Goal: Task Accomplishment & Management: Complete application form

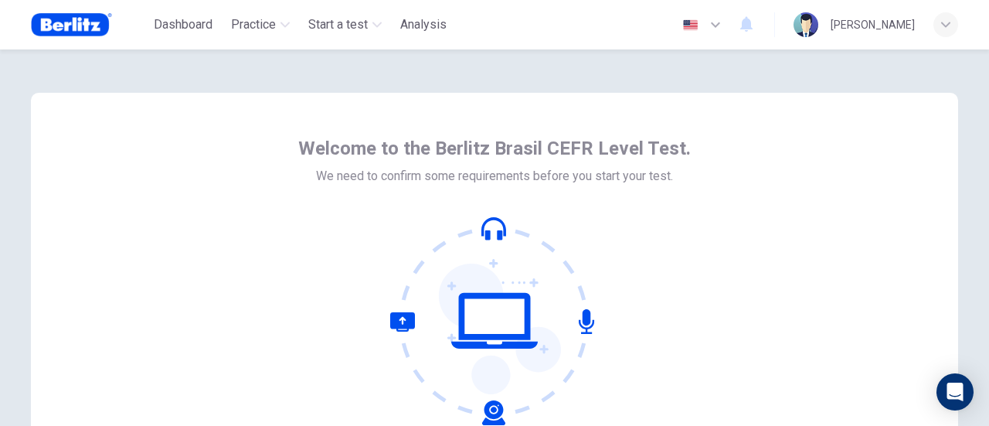
scroll to position [217, 0]
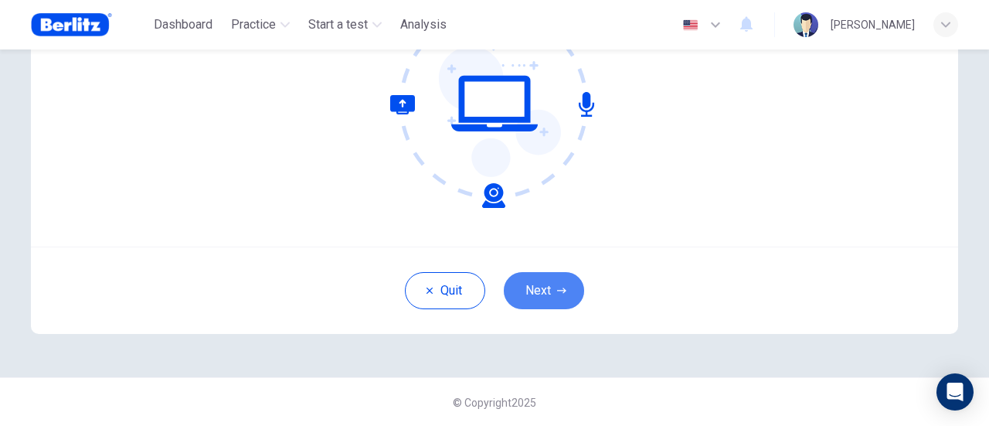
drag, startPoint x: 569, startPoint y: 294, endPoint x: 617, endPoint y: 304, distance: 49.1
click at [568, 294] on button "Next" at bounding box center [544, 290] width 80 height 37
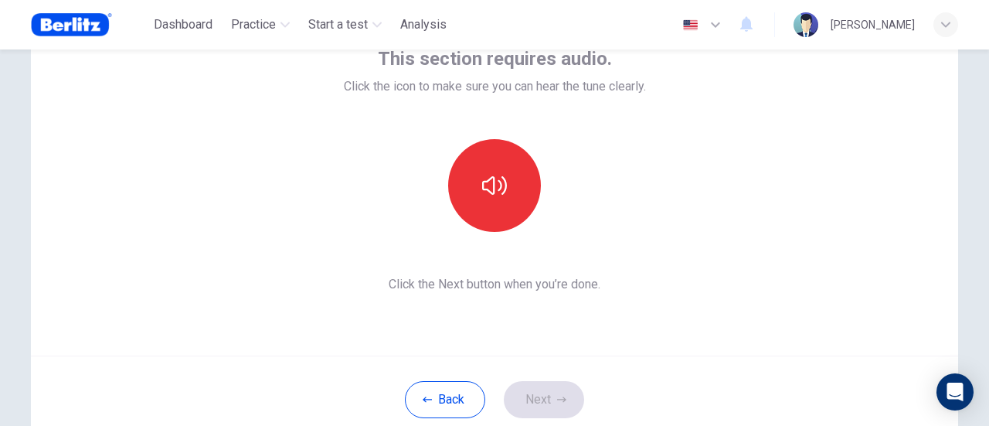
scroll to position [140, 0]
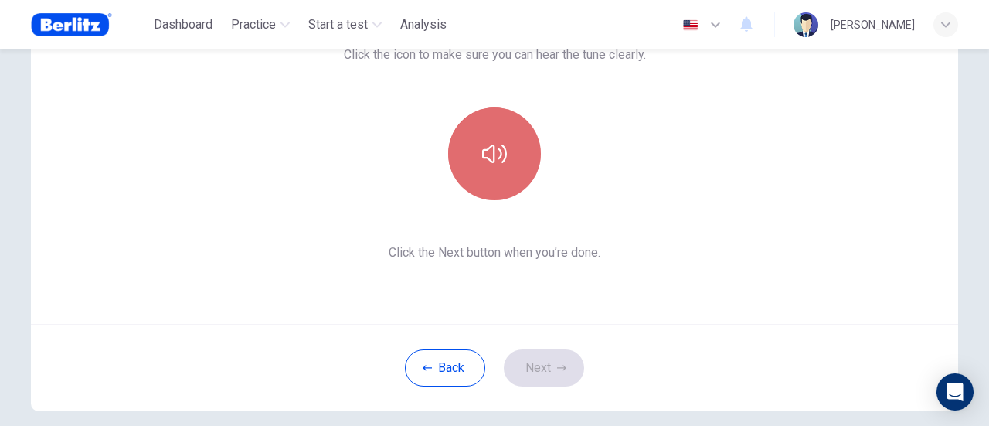
click at [495, 146] on icon "button" at bounding box center [494, 153] width 25 height 25
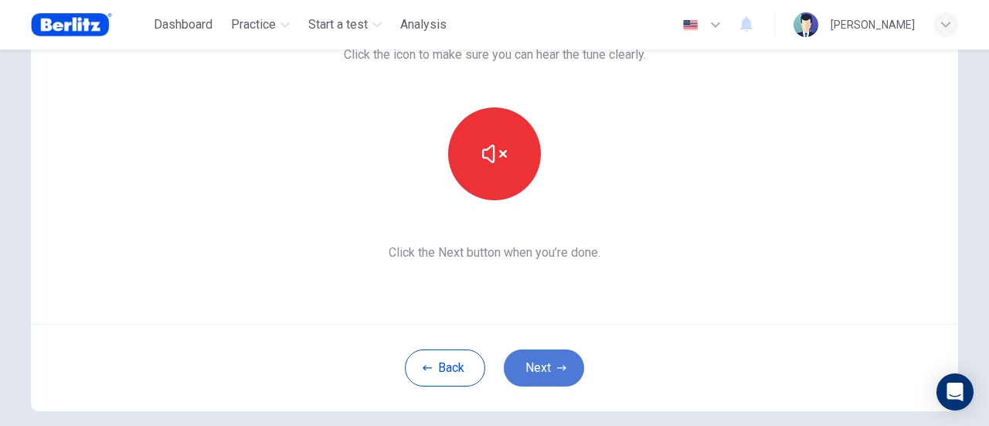
click at [543, 373] on button "Next" at bounding box center [544, 367] width 80 height 37
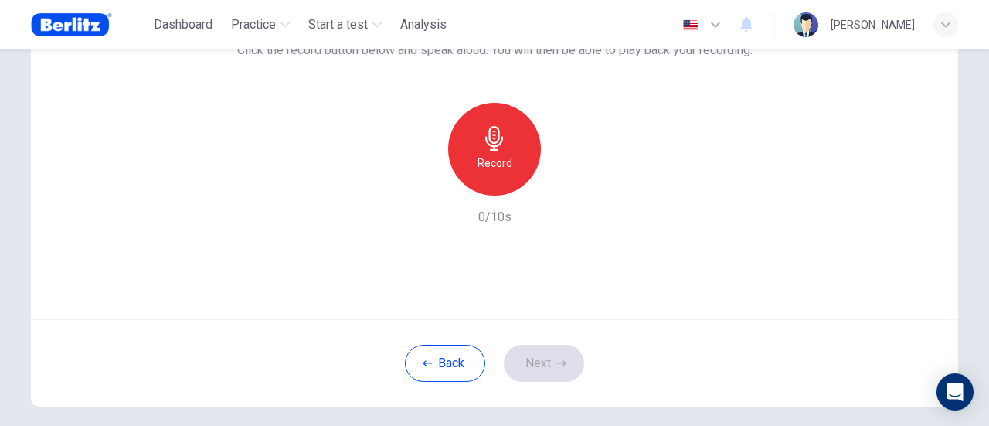
scroll to position [155, 0]
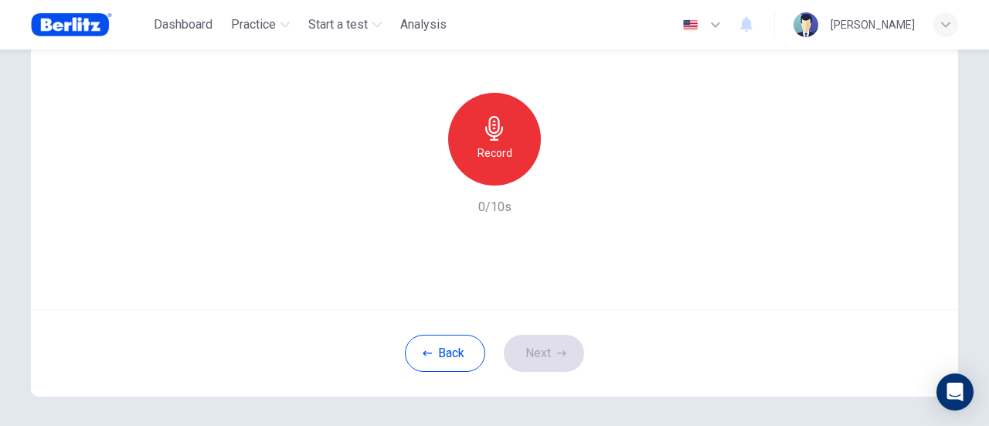
click at [484, 143] on div "Record" at bounding box center [494, 139] width 93 height 93
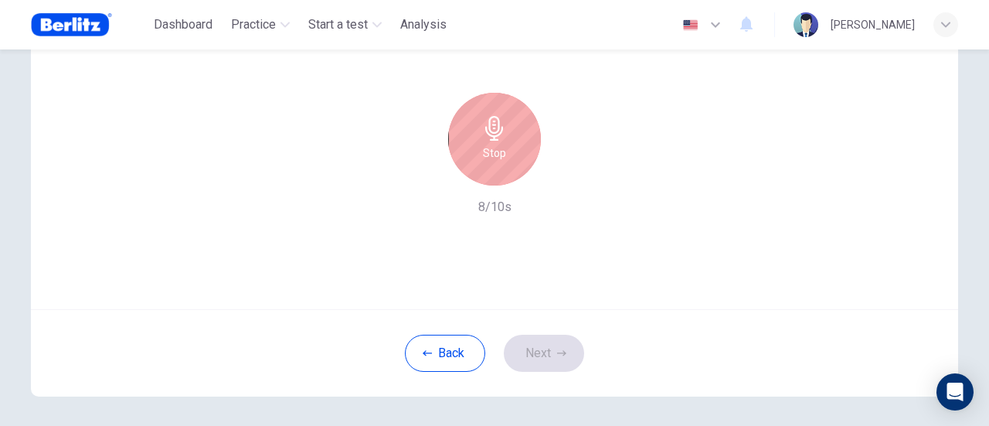
click at [503, 158] on div "Stop" at bounding box center [494, 139] width 93 height 93
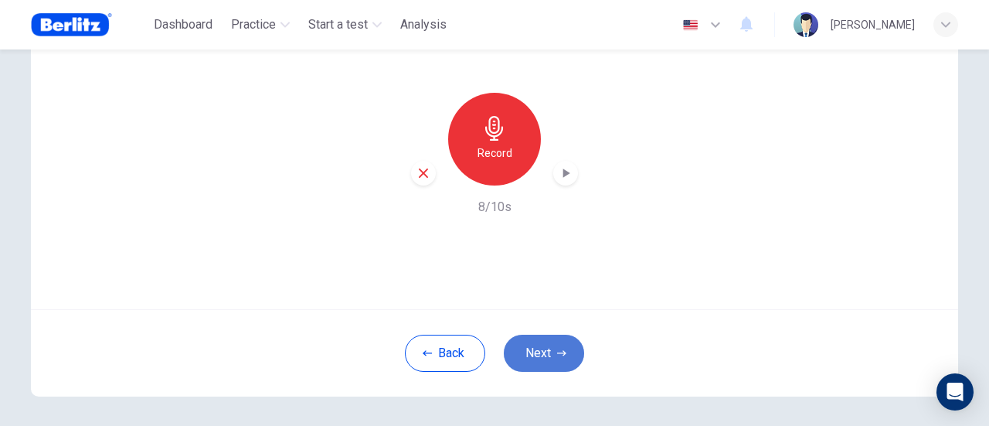
click at [556, 360] on button "Next" at bounding box center [544, 353] width 80 height 37
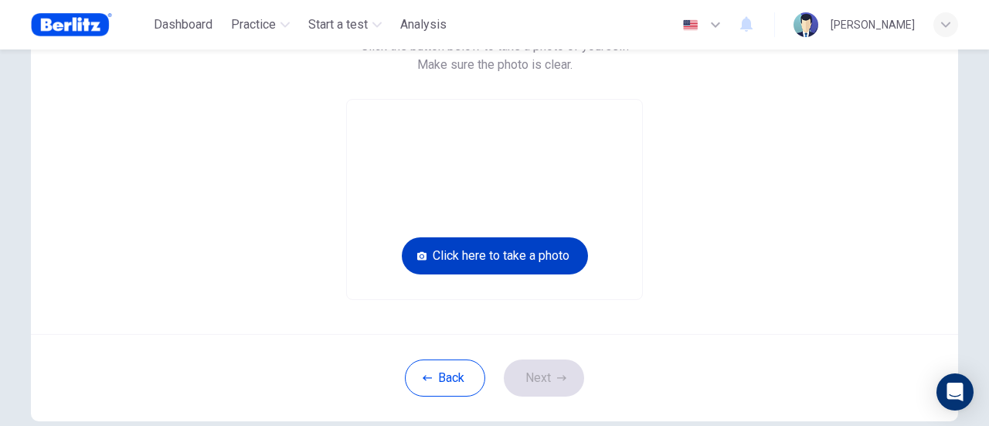
click at [539, 262] on button "Click here to take a photo" at bounding box center [495, 255] width 186 height 37
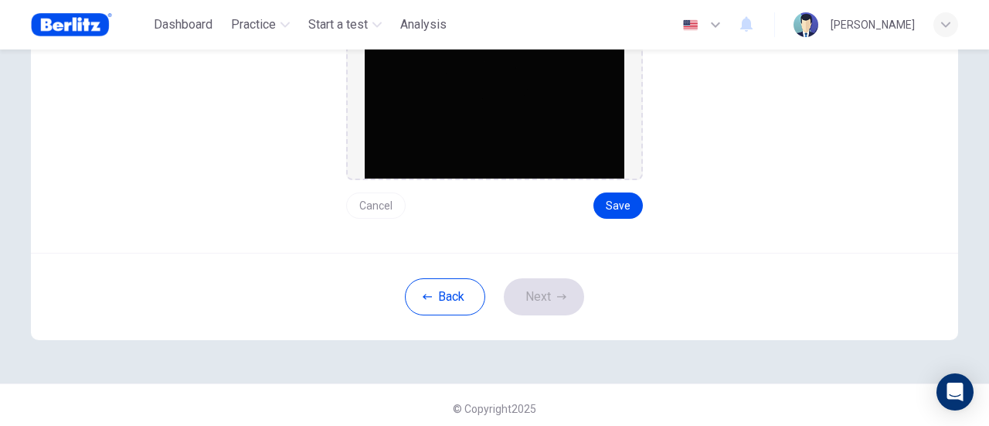
scroll to position [283, 0]
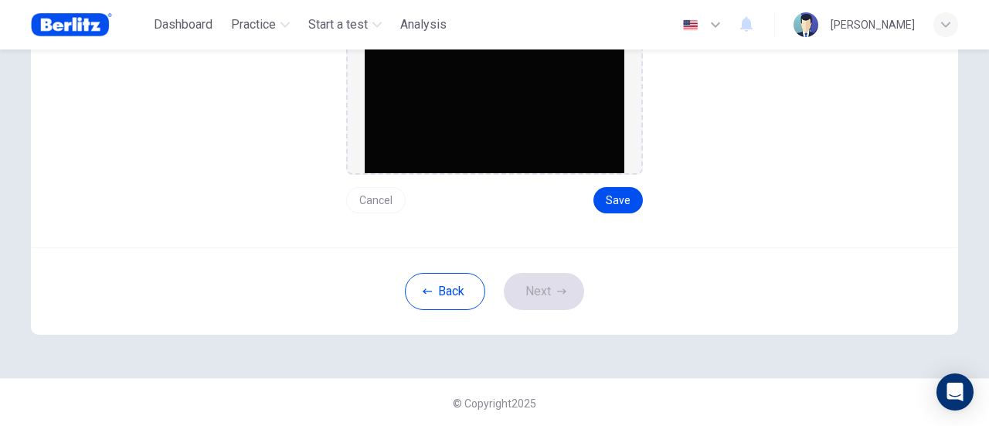
click at [443, 128] on img at bounding box center [495, 72] width 260 height 201
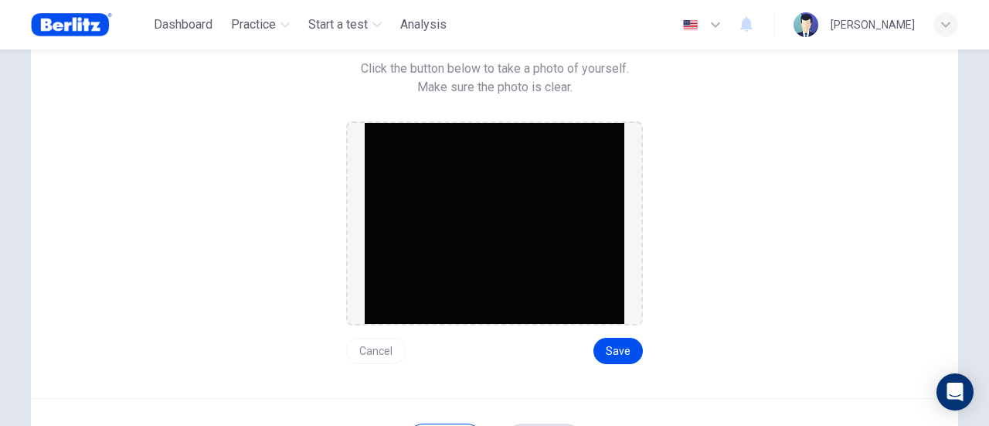
scroll to position [128, 0]
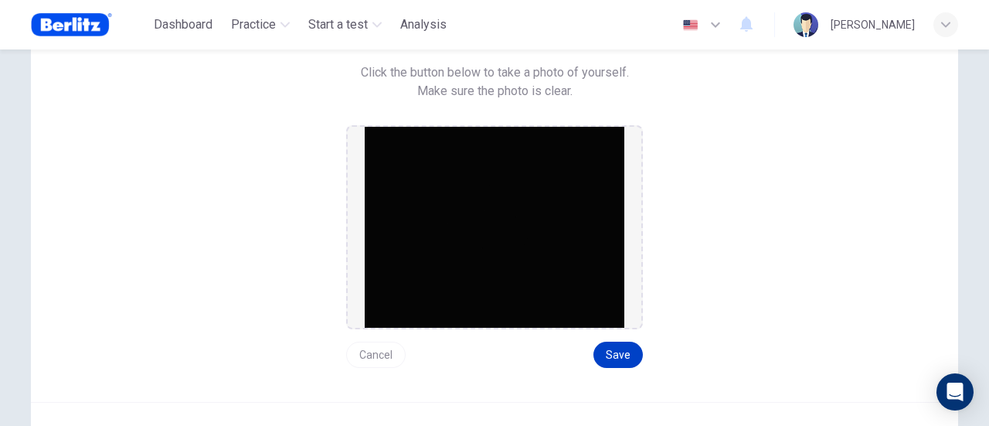
click at [623, 359] on button "Save" at bounding box center [617, 355] width 49 height 26
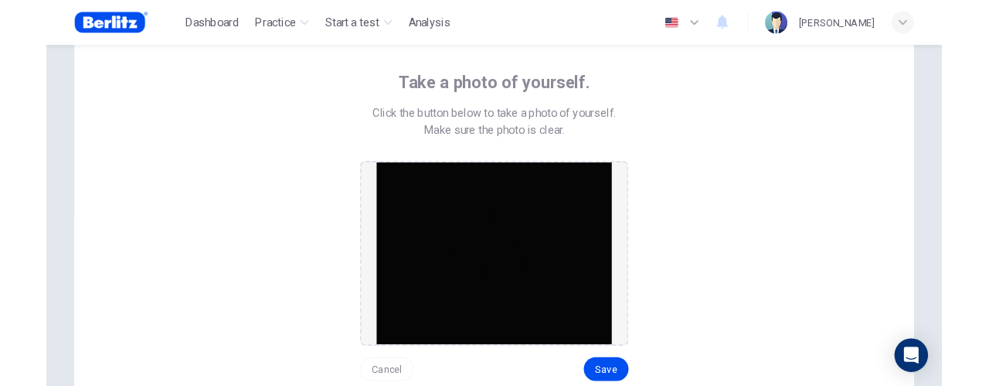
scroll to position [51, 0]
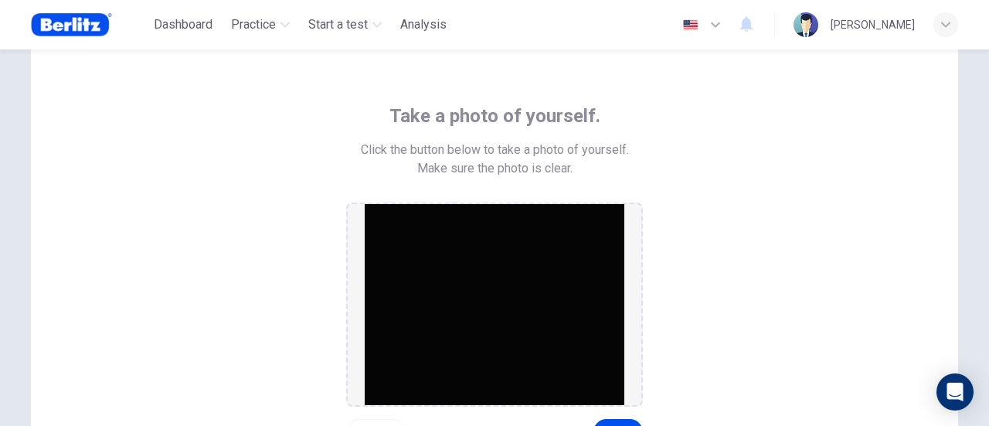
click at [810, 192] on div "Take a photo of yourself. Click the button below to take a photo of yourself. M…" at bounding box center [494, 275] width 699 height 342
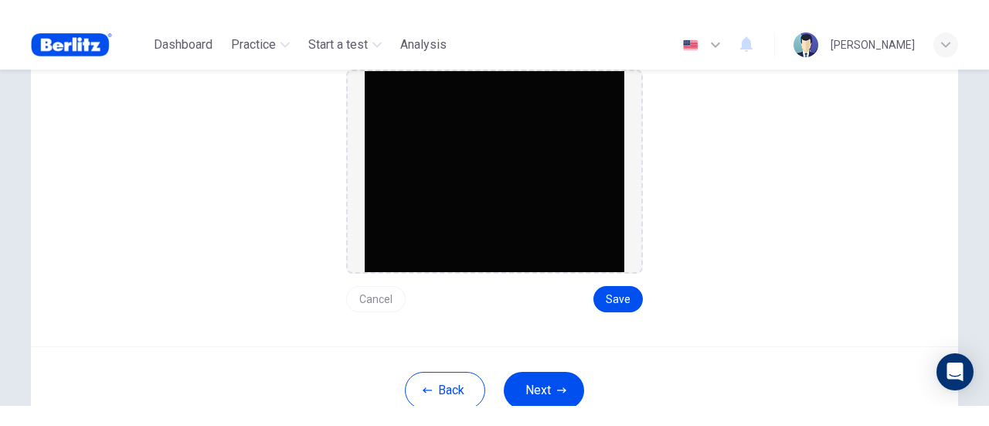
scroll to position [206, 0]
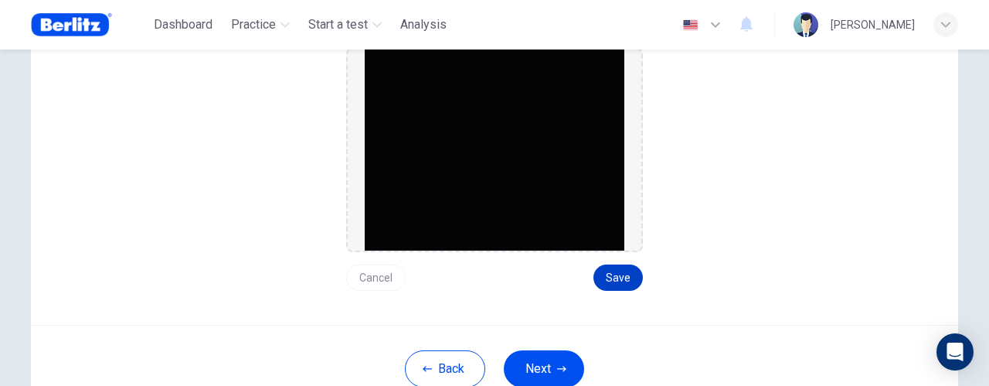
click at [614, 282] on button "Save" at bounding box center [617, 277] width 49 height 26
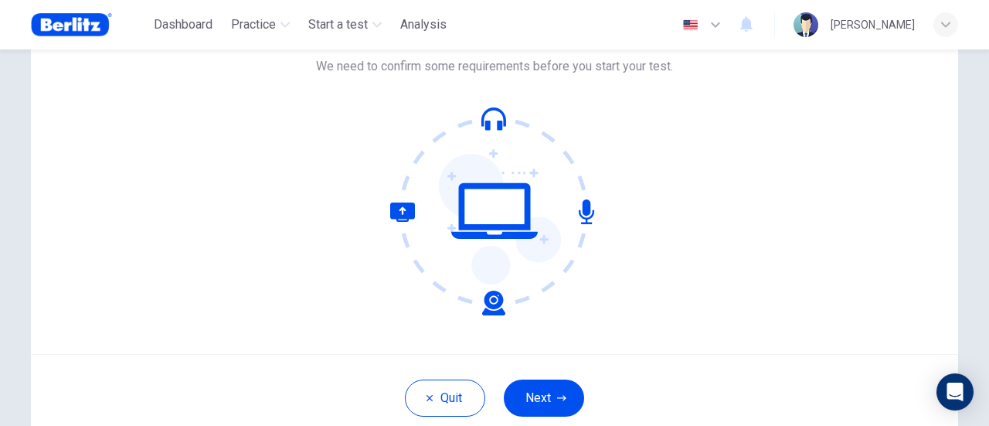
scroll to position [217, 0]
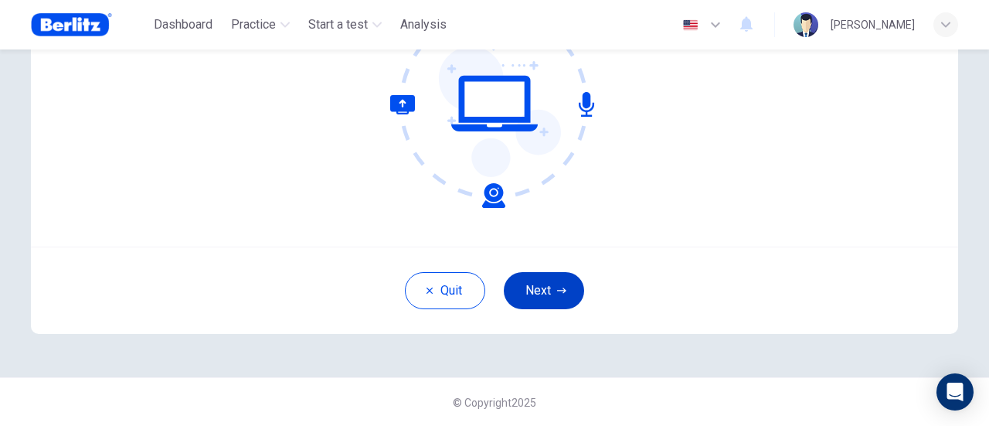
click at [549, 296] on button "Next" at bounding box center [544, 290] width 80 height 37
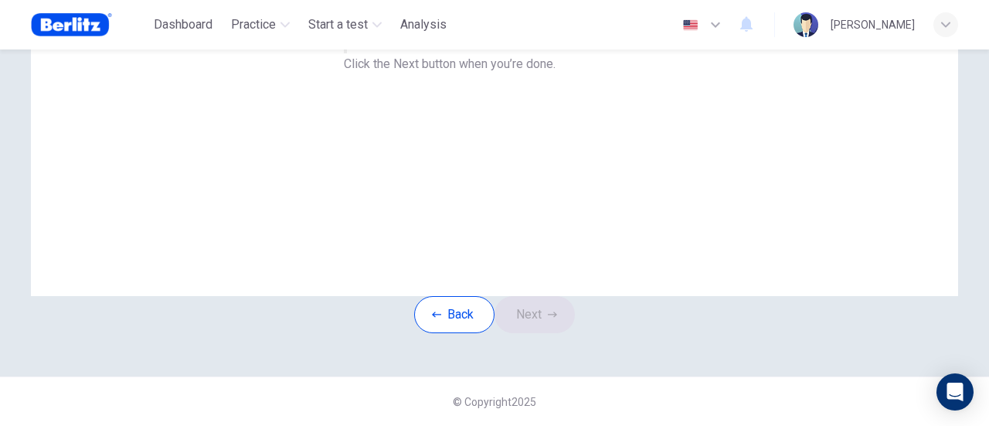
click at [347, 53] on button "button" at bounding box center [345, 46] width 3 height 15
click at [535, 296] on button "Next" at bounding box center [535, 314] width 80 height 37
click at [263, 62] on icon "button" at bounding box center [251, 50] width 24 height 24
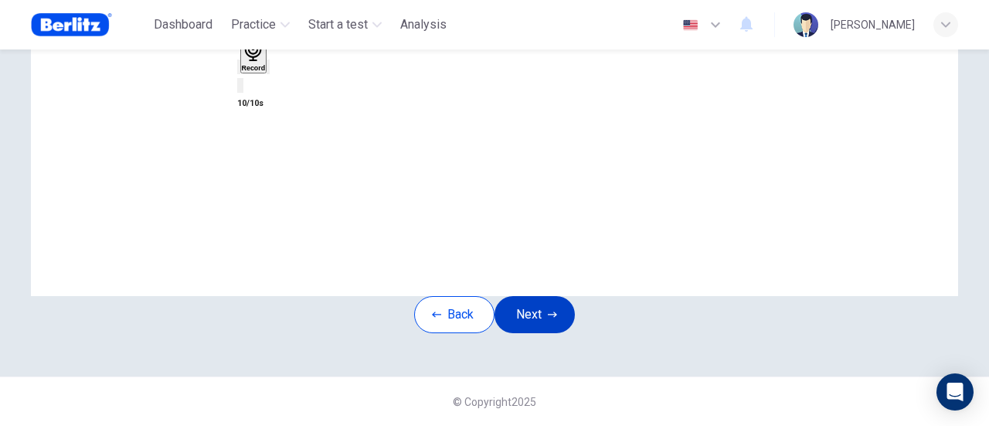
click at [521, 296] on button "Next" at bounding box center [535, 314] width 80 height 37
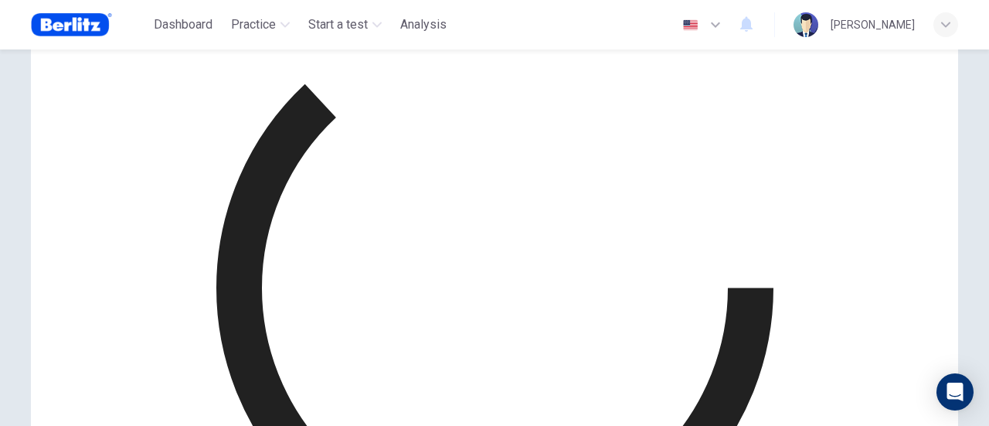
scroll to position [140, 0]
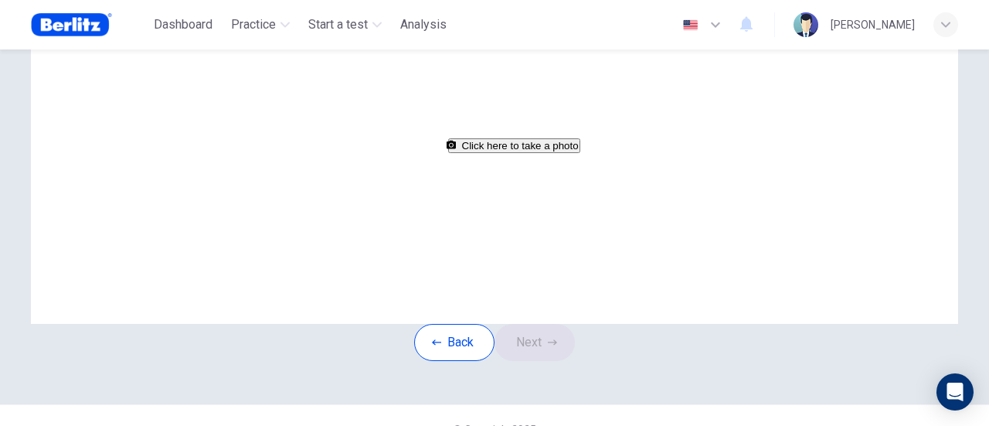
click at [485, 153] on button "Click here to take a photo" at bounding box center [514, 145] width 132 height 15
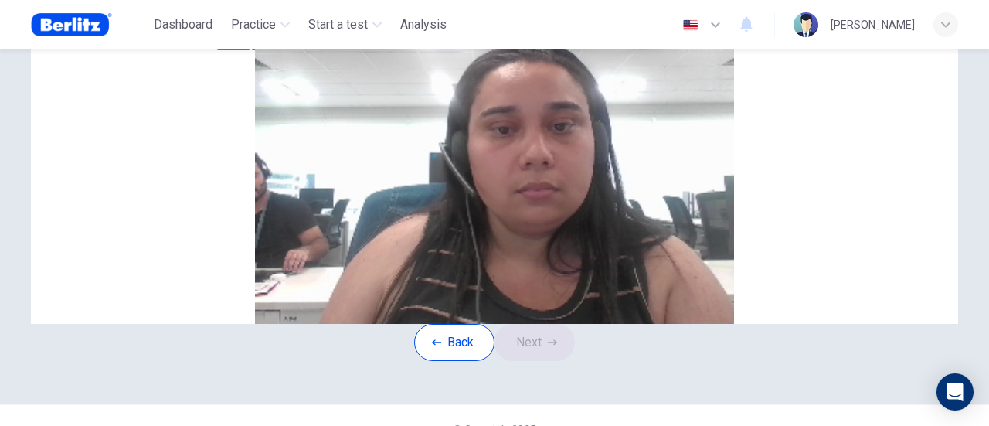
click at [277, 50] on button "Save" at bounding box center [264, 43] width 26 height 15
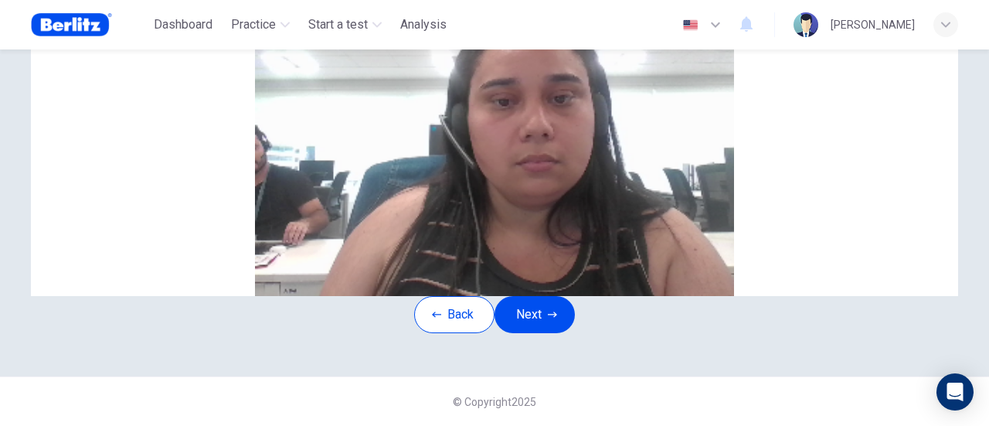
scroll to position [283, 0]
click at [544, 296] on button "Next" at bounding box center [535, 314] width 80 height 37
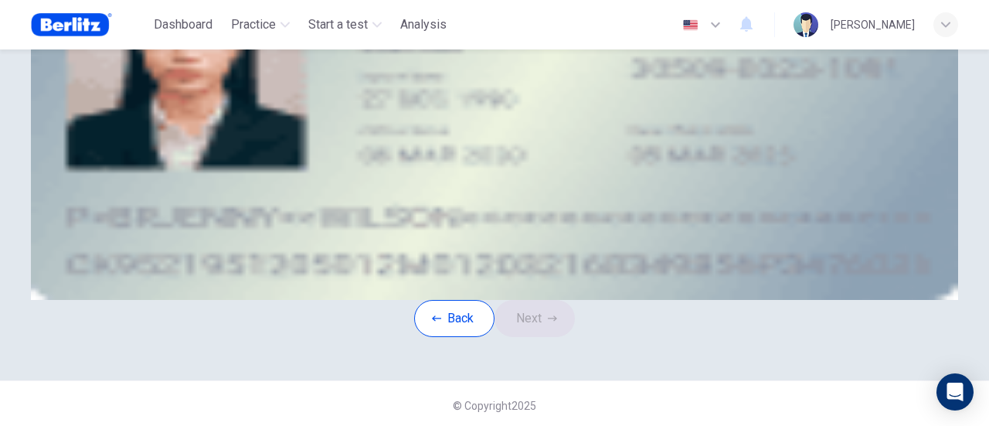
scroll to position [128, 0]
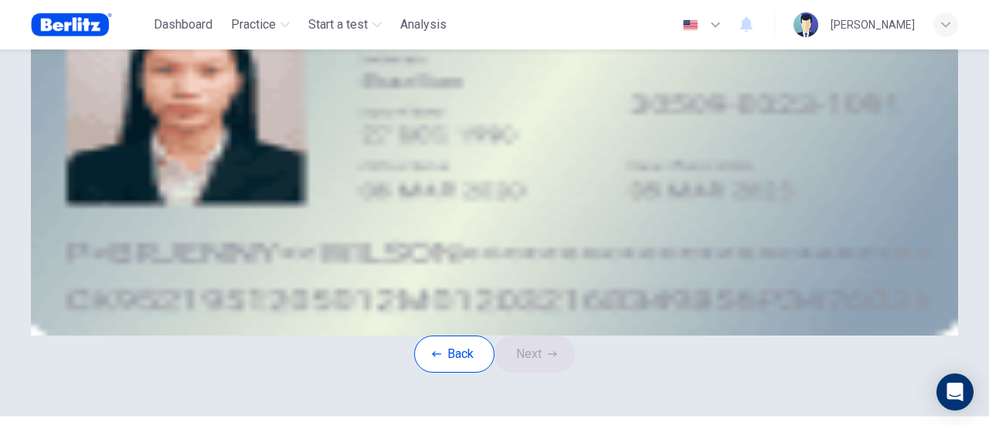
click at [148, 80] on button "upload" at bounding box center [146, 73] width 3 height 15
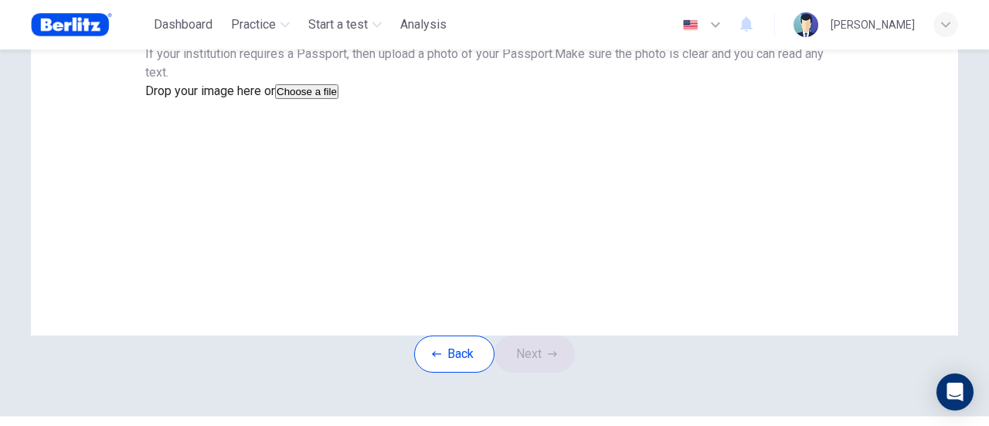
click at [338, 99] on button "Choose a file" at bounding box center [306, 91] width 63 height 15
click at [172, 136] on button "Save" at bounding box center [158, 128] width 26 height 15
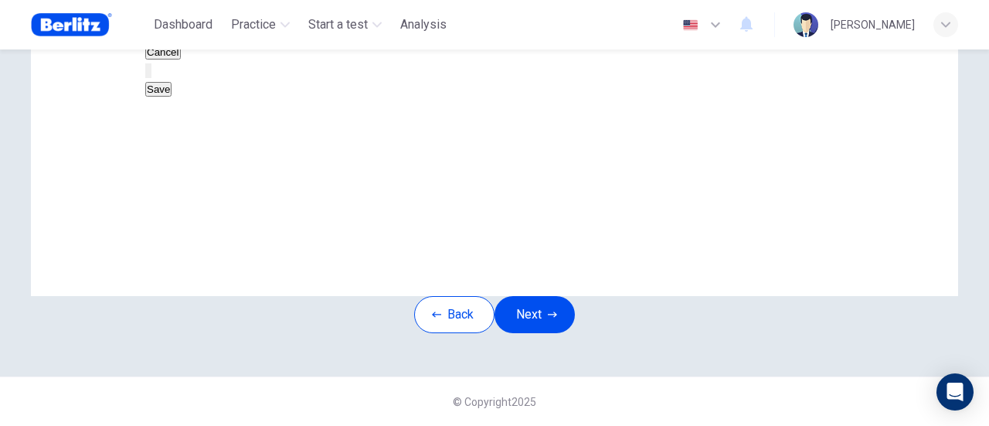
scroll to position [283, 0]
click at [535, 309] on button "Next" at bounding box center [535, 314] width 80 height 37
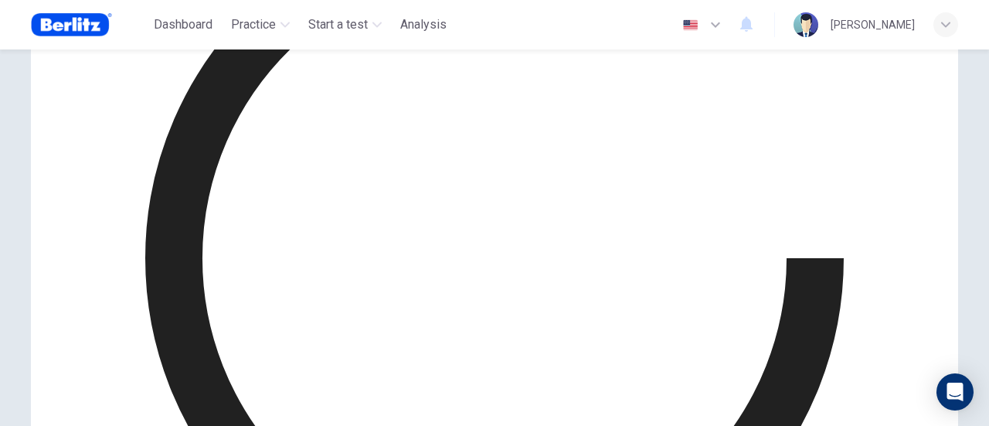
scroll to position [242, 0]
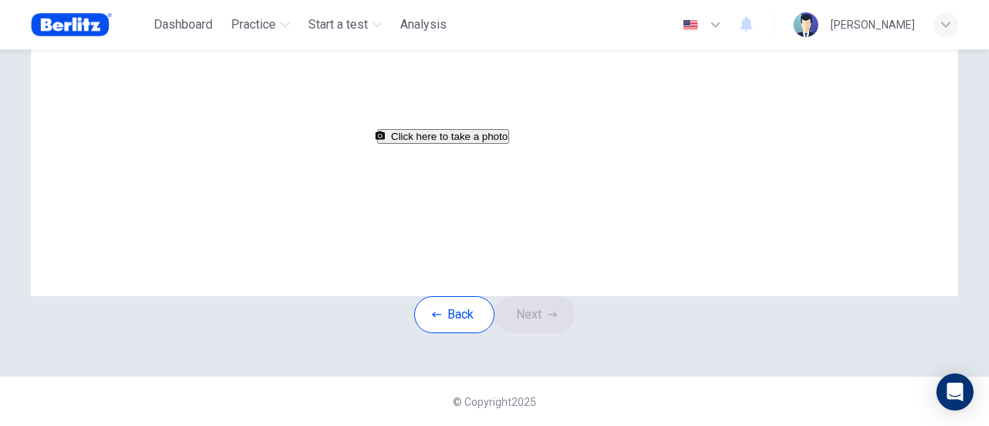
click at [509, 144] on button "Click here to take a photo" at bounding box center [443, 136] width 132 height 15
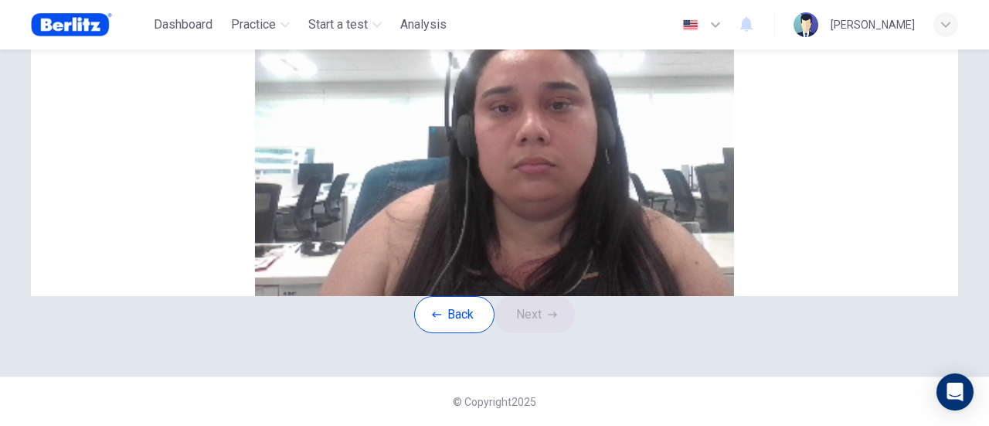
click at [207, 41] on button "Save" at bounding box center [194, 33] width 26 height 15
click at [552, 329] on button "Next" at bounding box center [535, 314] width 80 height 37
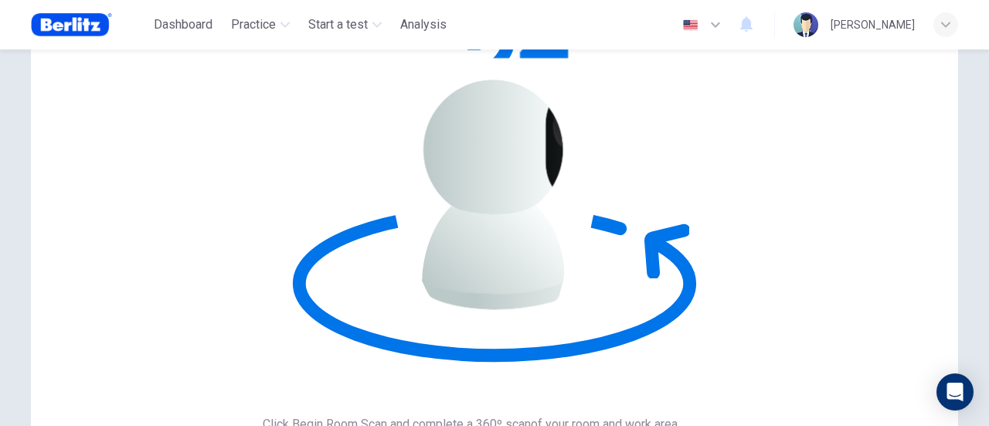
scroll to position [140, 0]
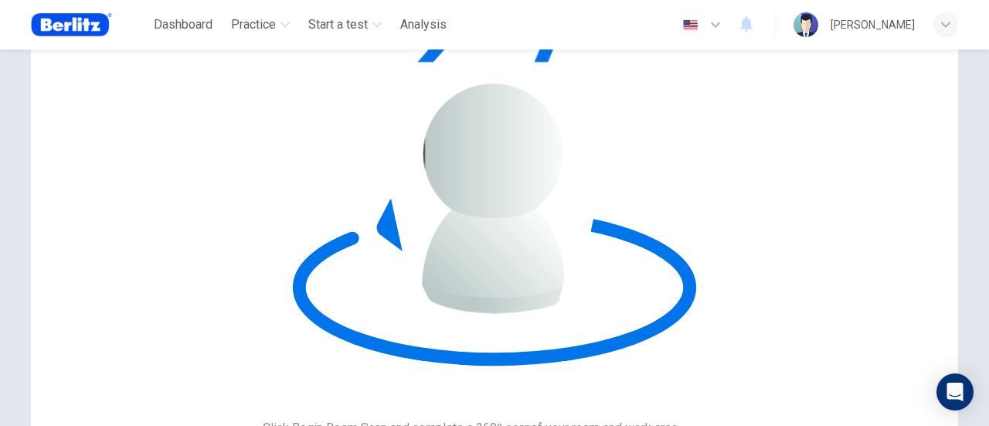
scroll to position [217, 0]
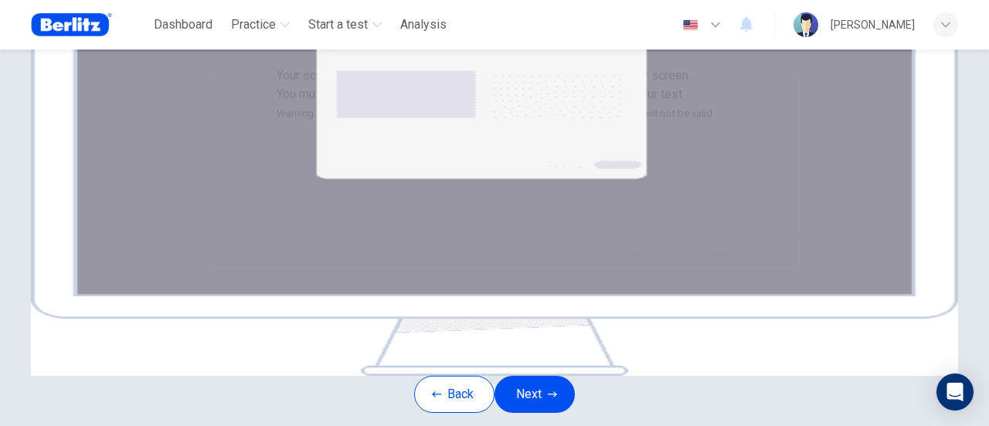
scroll to position [63, 0]
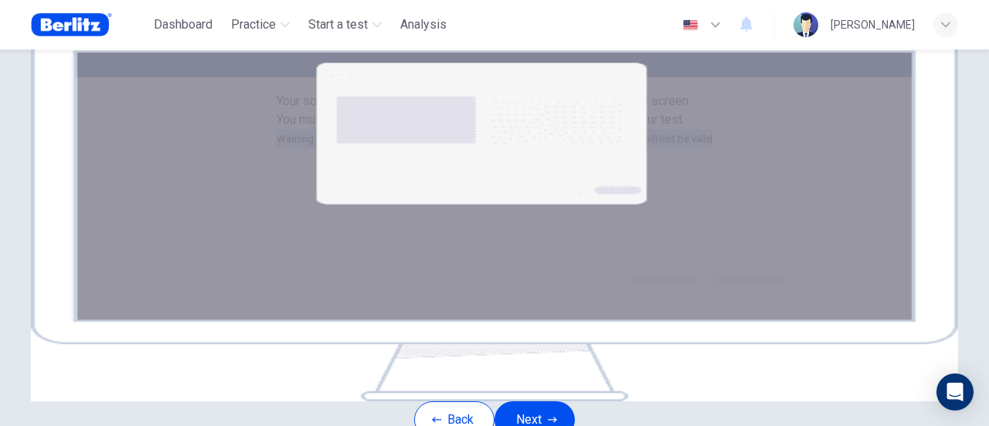
drag, startPoint x: 720, startPoint y: 206, endPoint x: 264, endPoint y: 205, distance: 455.9
click at [277, 148] on div "Your screen will also be recorded. Click the Next button to select your screen.…" at bounding box center [495, 120] width 436 height 56
copy small "Warning: if you use multiple screens/monitors, disconnect them now or your test…"
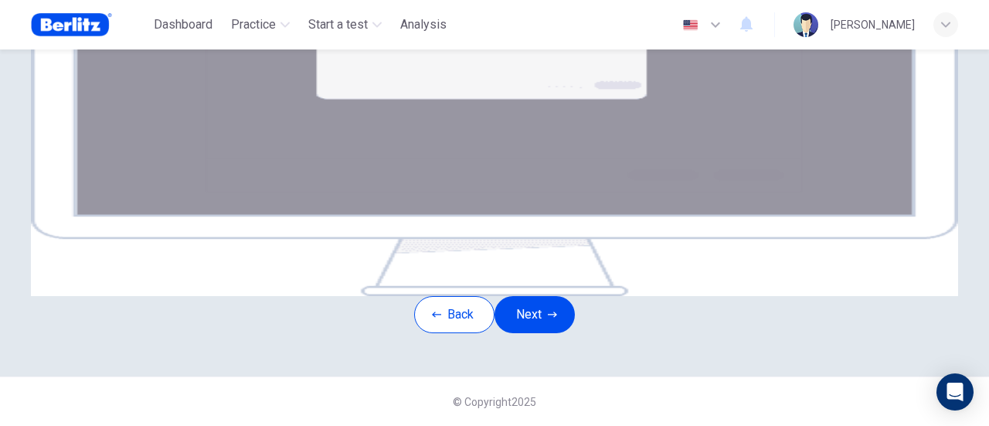
scroll to position [376, 0]
click at [544, 296] on button "Next" at bounding box center [535, 314] width 80 height 37
click at [527, 296] on button "Next" at bounding box center [535, 314] width 80 height 37
click at [526, 296] on button "Next" at bounding box center [535, 314] width 80 height 37
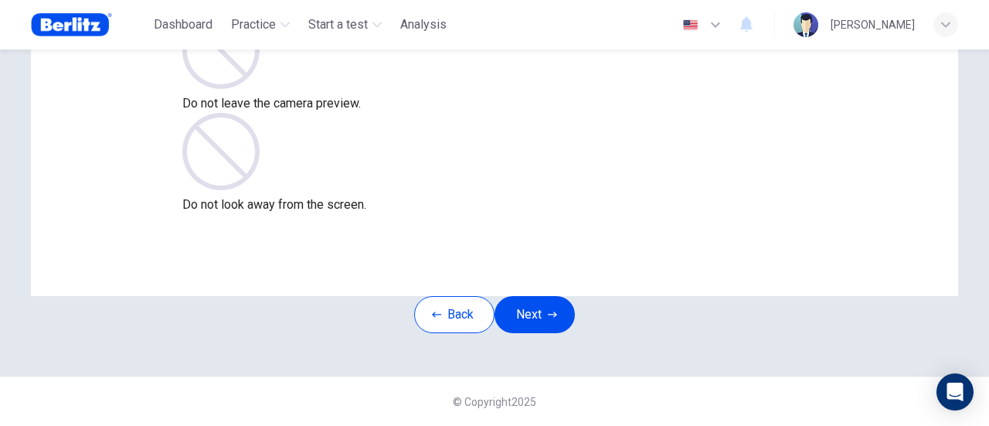
scroll to position [217, 0]
click at [553, 310] on icon "button" at bounding box center [552, 314] width 9 height 9
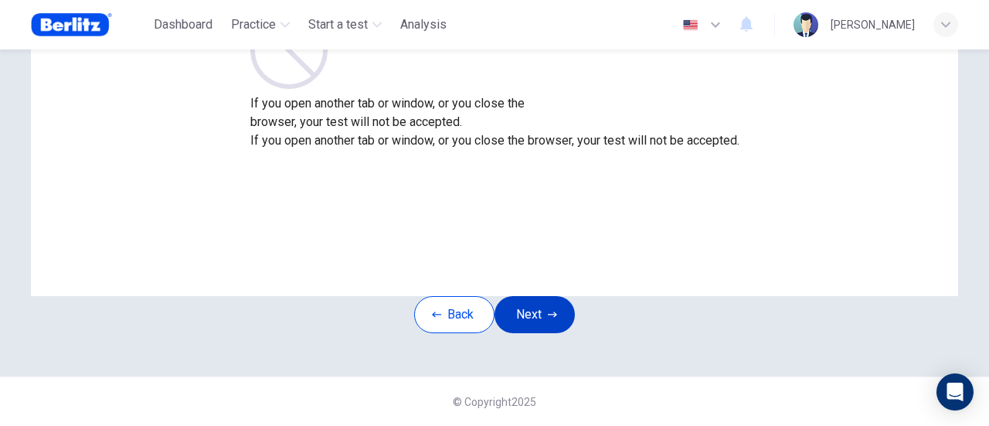
click at [564, 296] on button "Next" at bounding box center [535, 314] width 80 height 37
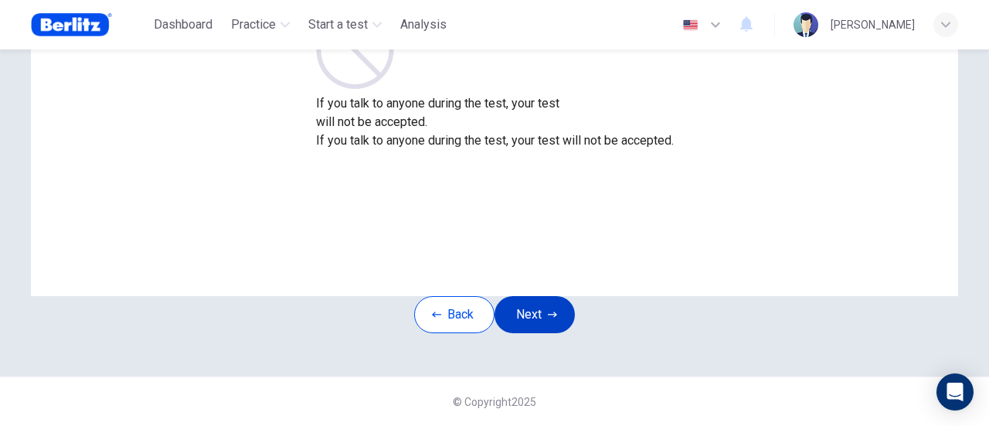
click at [544, 296] on button "Next" at bounding box center [535, 314] width 80 height 37
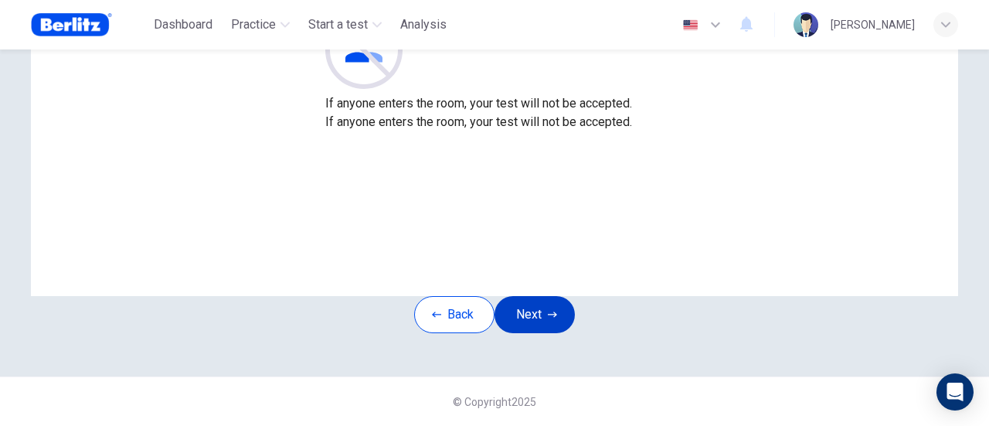
click at [536, 296] on button "Next" at bounding box center [535, 314] width 80 height 37
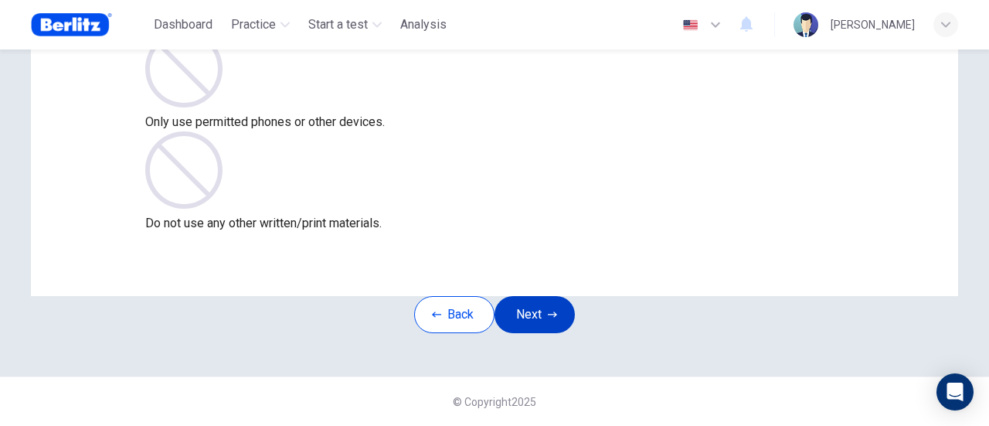
click at [553, 311] on icon "button" at bounding box center [552, 313] width 9 height 5
click at [550, 296] on button "Next" at bounding box center [535, 314] width 80 height 37
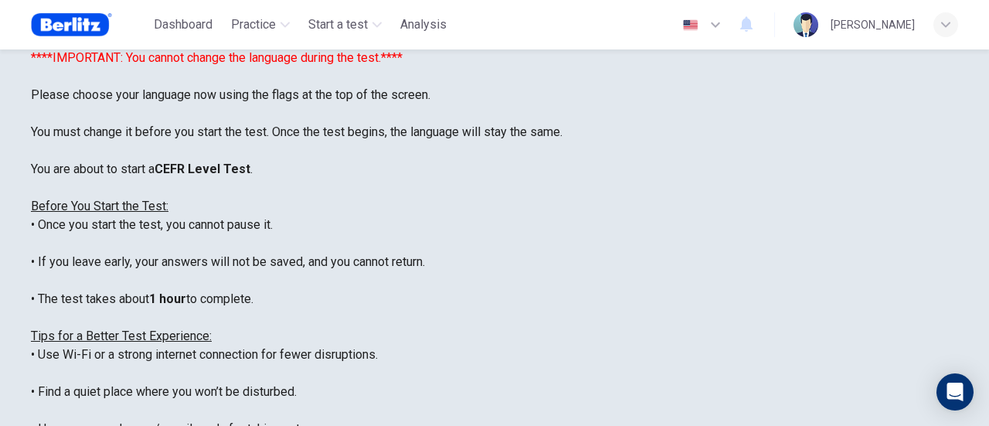
scroll to position [147, 0]
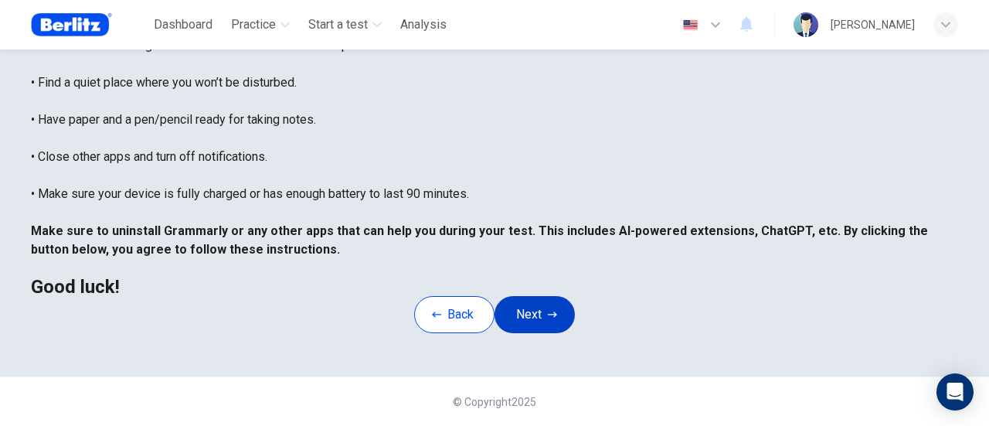
click at [549, 296] on button "Next" at bounding box center [535, 314] width 80 height 37
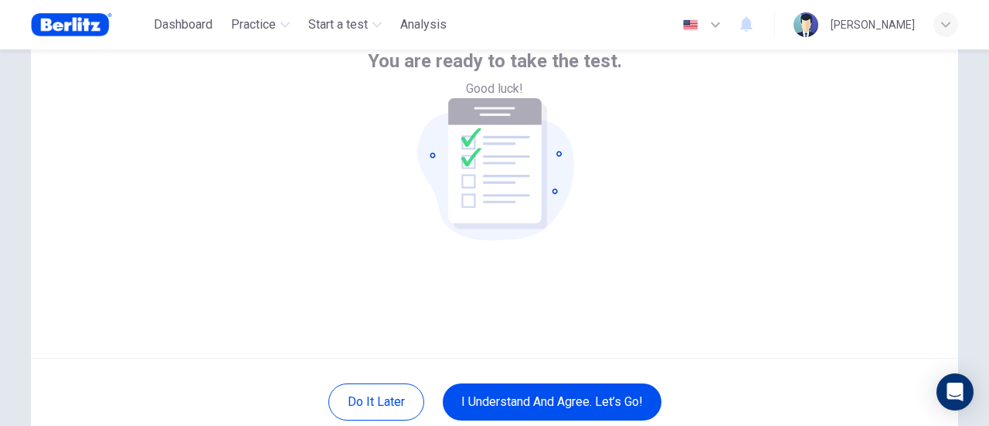
scroll to position [140, 0]
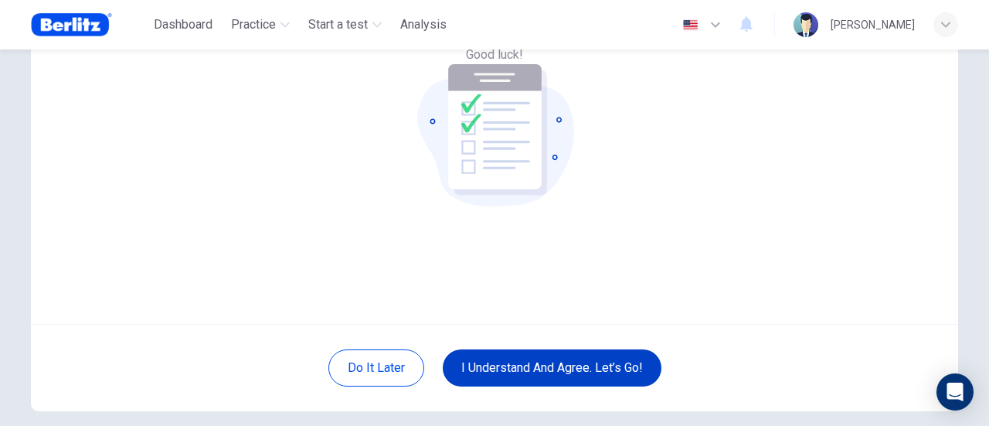
click at [558, 366] on button "I understand and agree. Let’s go!" at bounding box center [552, 367] width 219 height 37
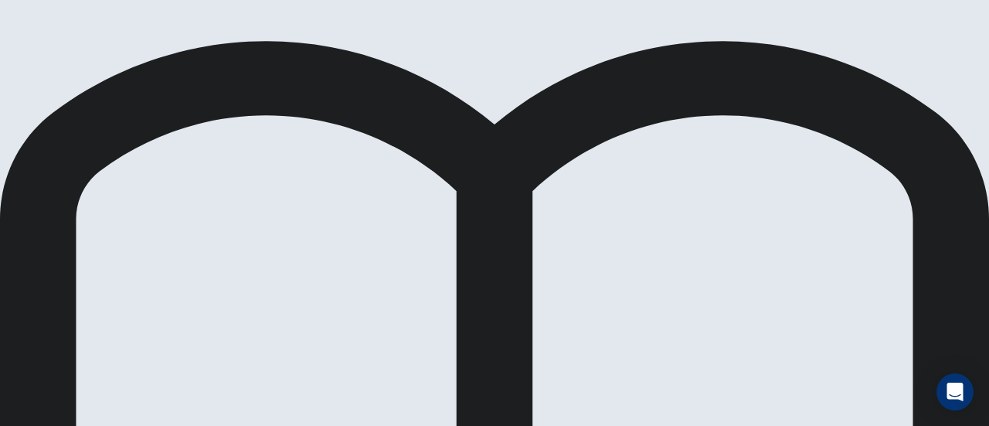
scroll to position [235, 0]
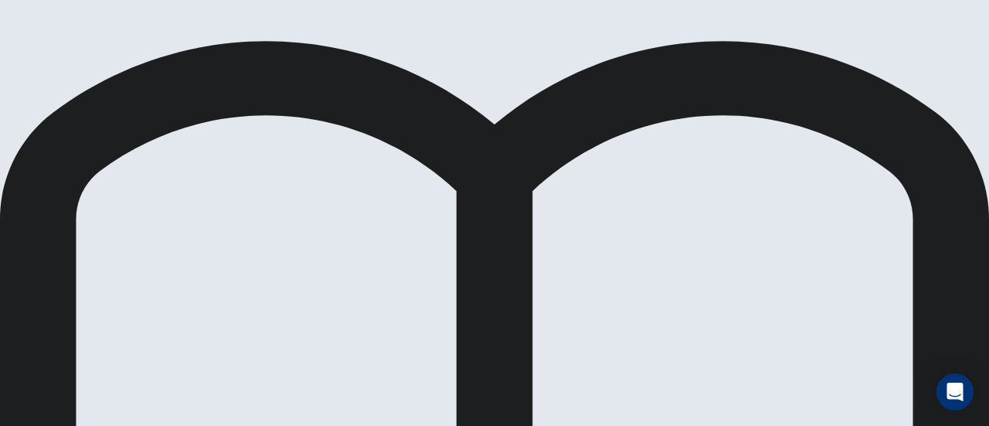
scroll to position [0, 0]
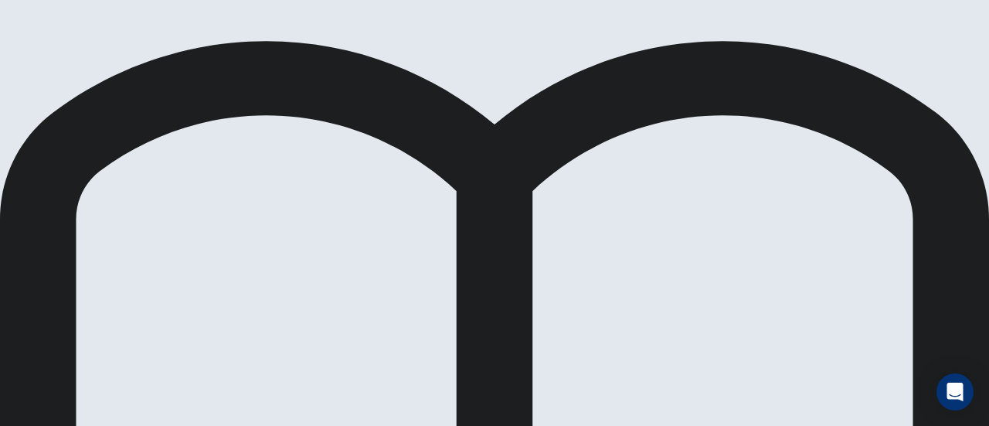
scroll to position [77, 0]
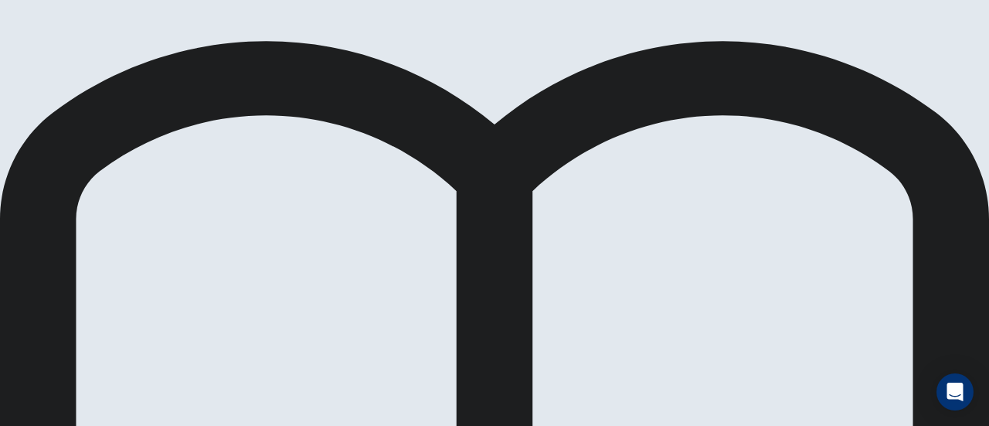
drag, startPoint x: 99, startPoint y: 95, endPoint x: 165, endPoint y: 99, distance: 66.6
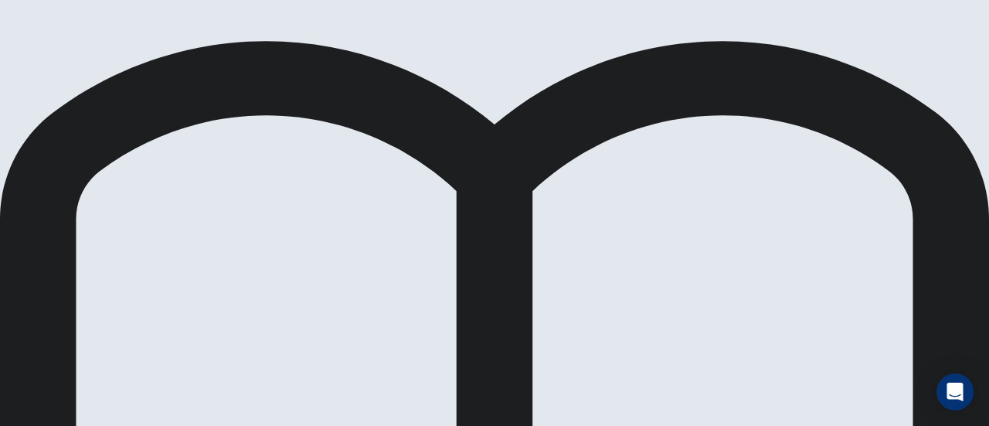
scroll to position [229, 0]
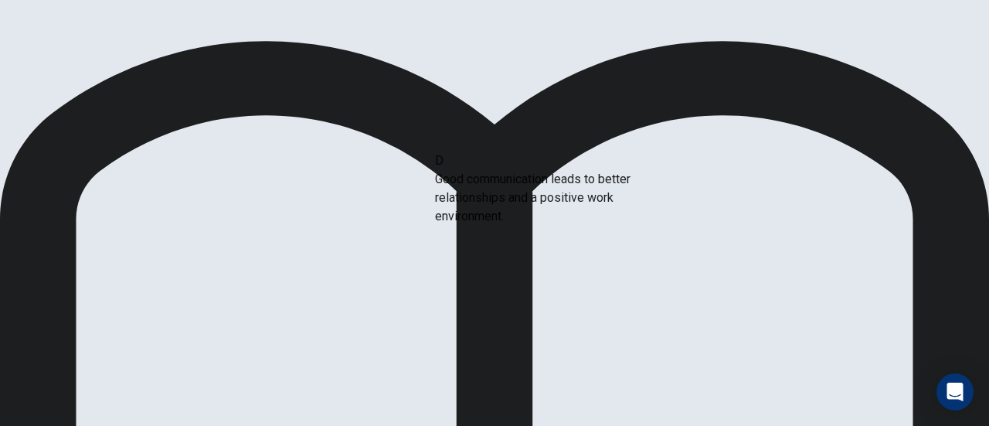
drag, startPoint x: 167, startPoint y: 198, endPoint x: 565, endPoint y: 160, distance: 399.8
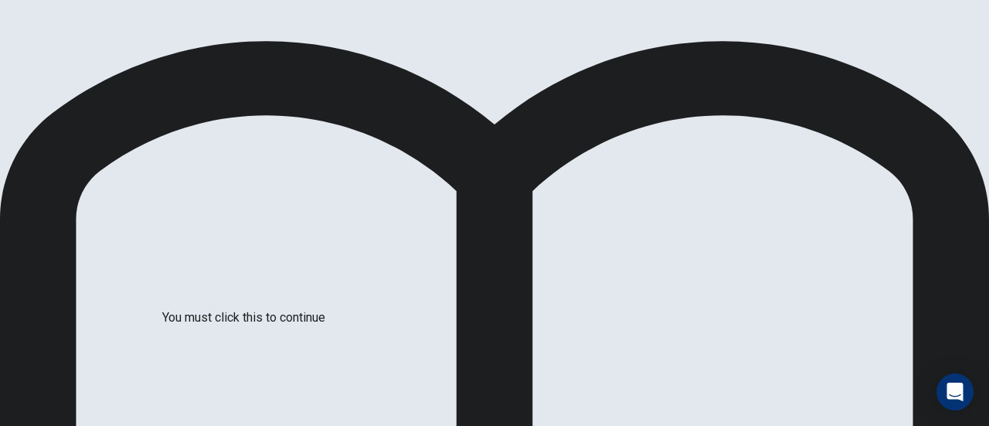
scroll to position [150, 0]
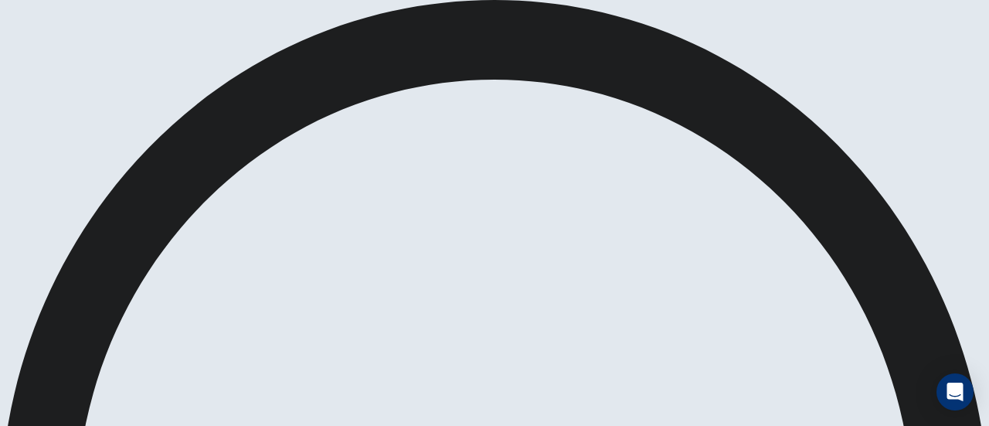
scroll to position [315, 0]
drag, startPoint x: 929, startPoint y: 27, endPoint x: 550, endPoint y: 70, distance: 381.1
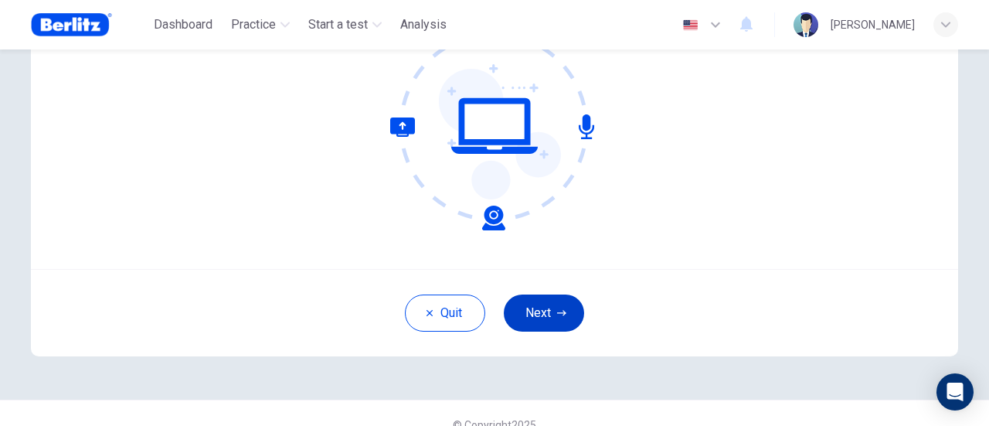
scroll to position [217, 0]
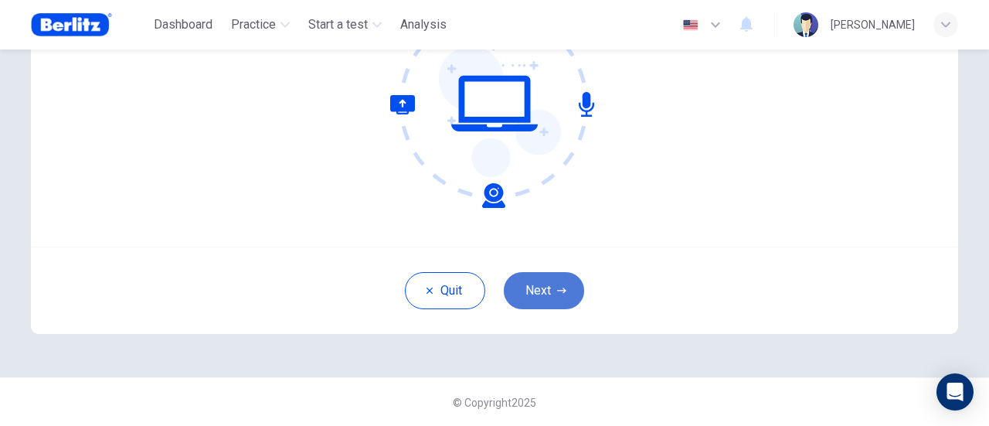
click at [549, 281] on button "Next" at bounding box center [544, 290] width 80 height 37
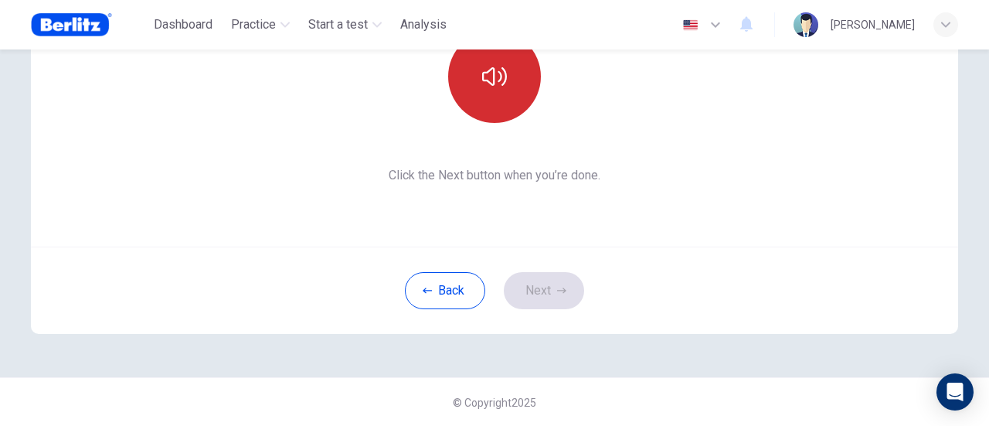
click at [488, 77] on icon "button" at bounding box center [494, 76] width 25 height 25
